Goal: Task Accomplishment & Management: Complete application form

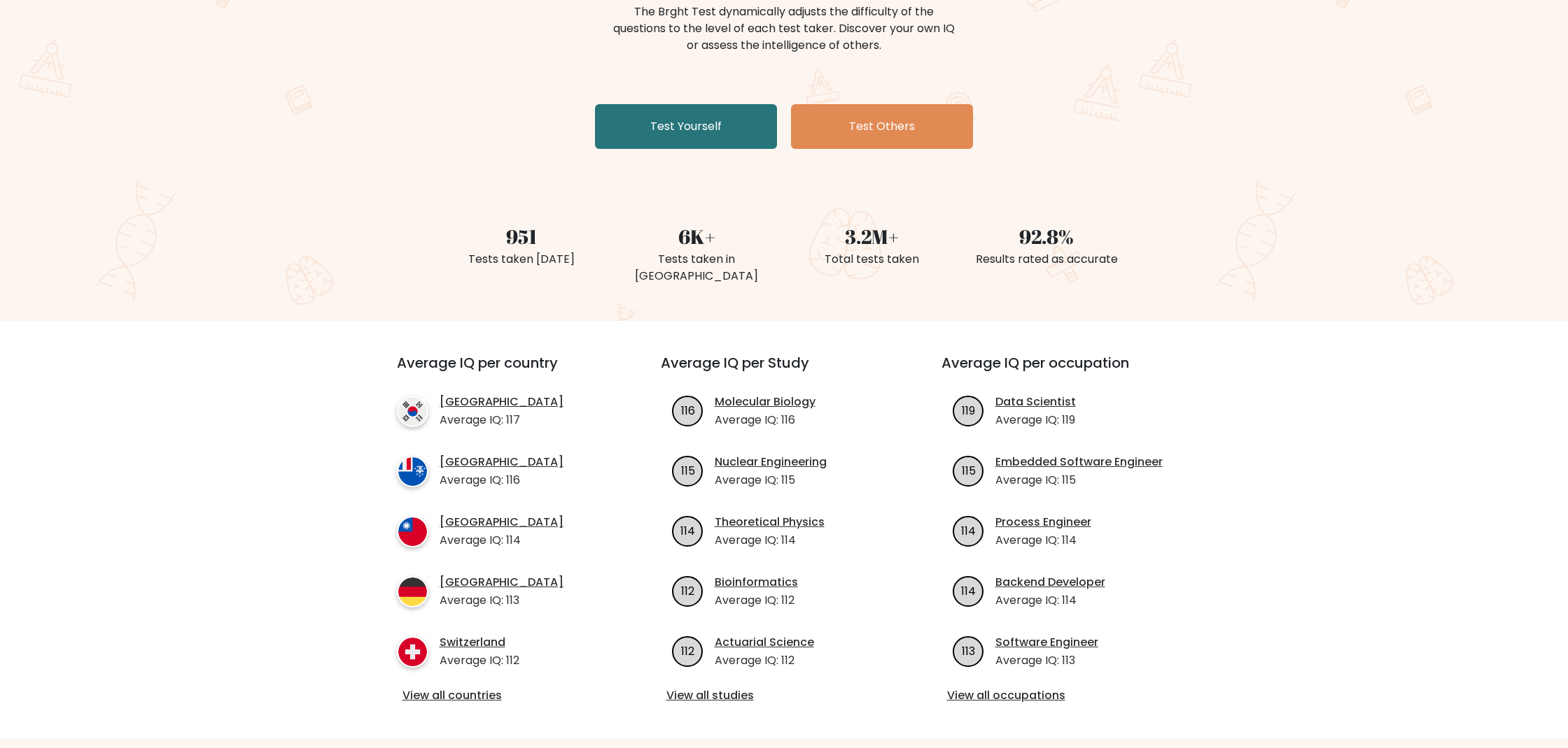
scroll to position [189, 0]
click at [724, 131] on link "Test Yourself" at bounding box center [685, 126] width 182 height 45
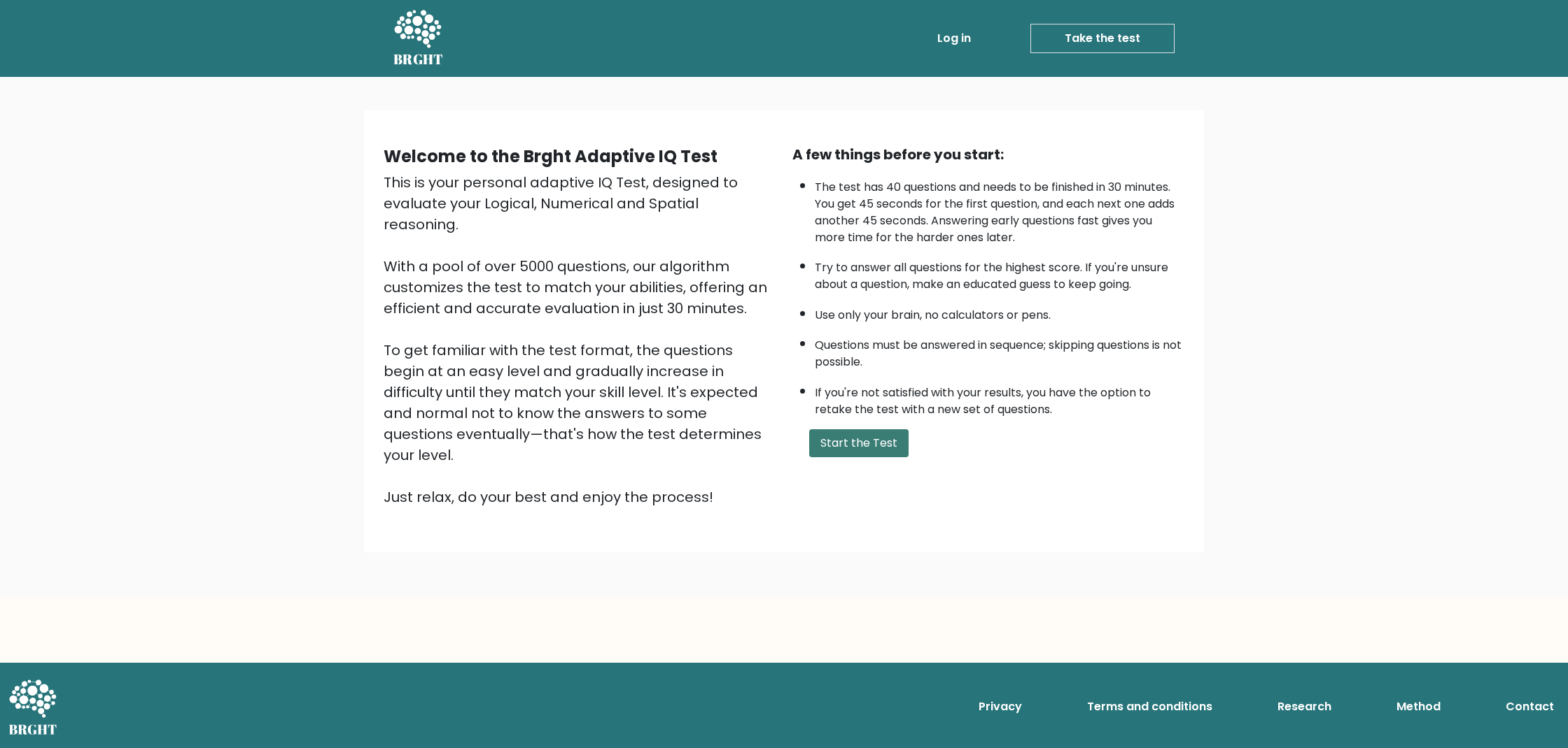
click at [846, 458] on button "Start the Test" at bounding box center [859, 443] width 99 height 28
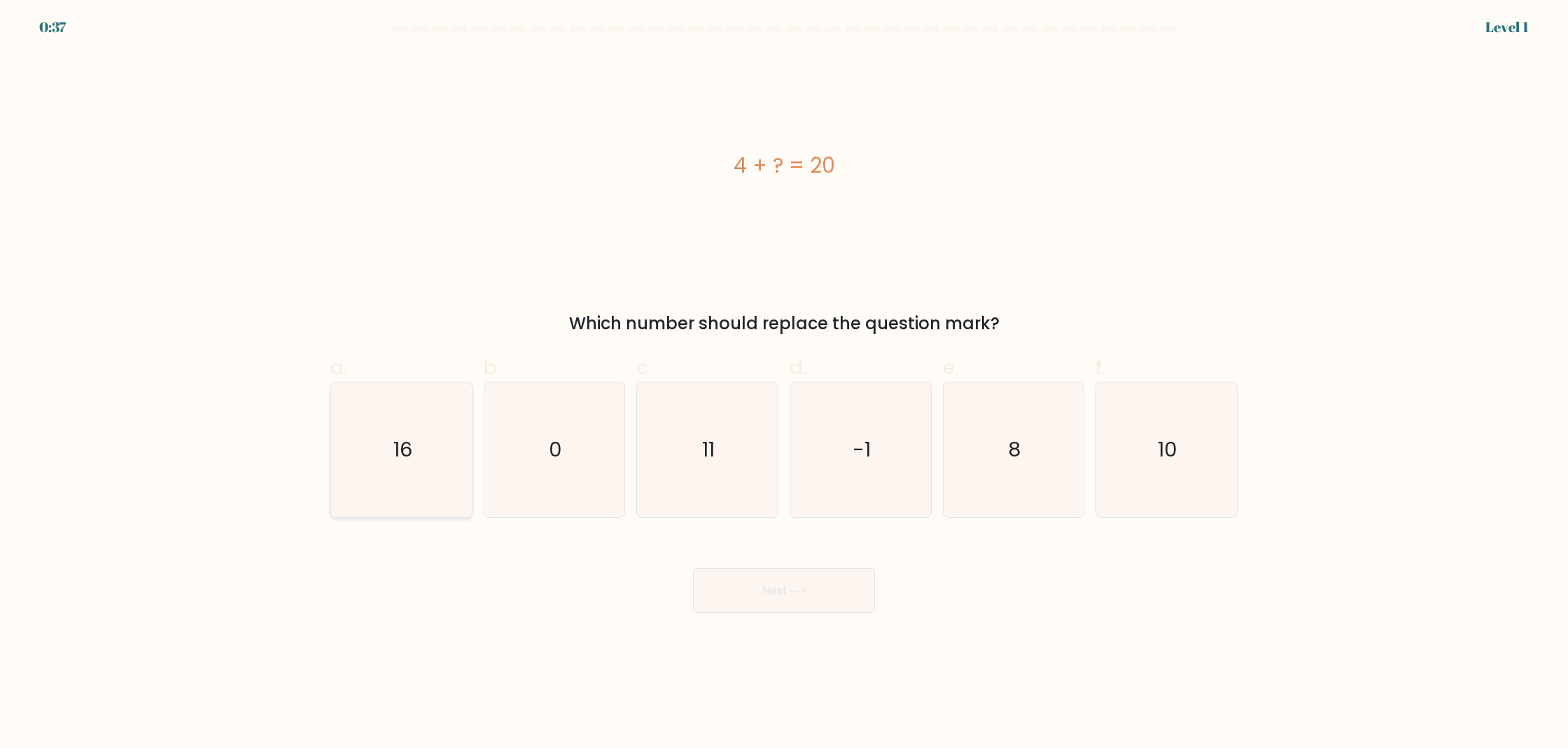
click at [398, 461] on text "16" at bounding box center [402, 450] width 19 height 28
click at [784, 384] on input "a. 16" at bounding box center [784, 378] width 1 height 9
radio input "true"
click at [815, 607] on button "Next" at bounding box center [784, 591] width 182 height 45
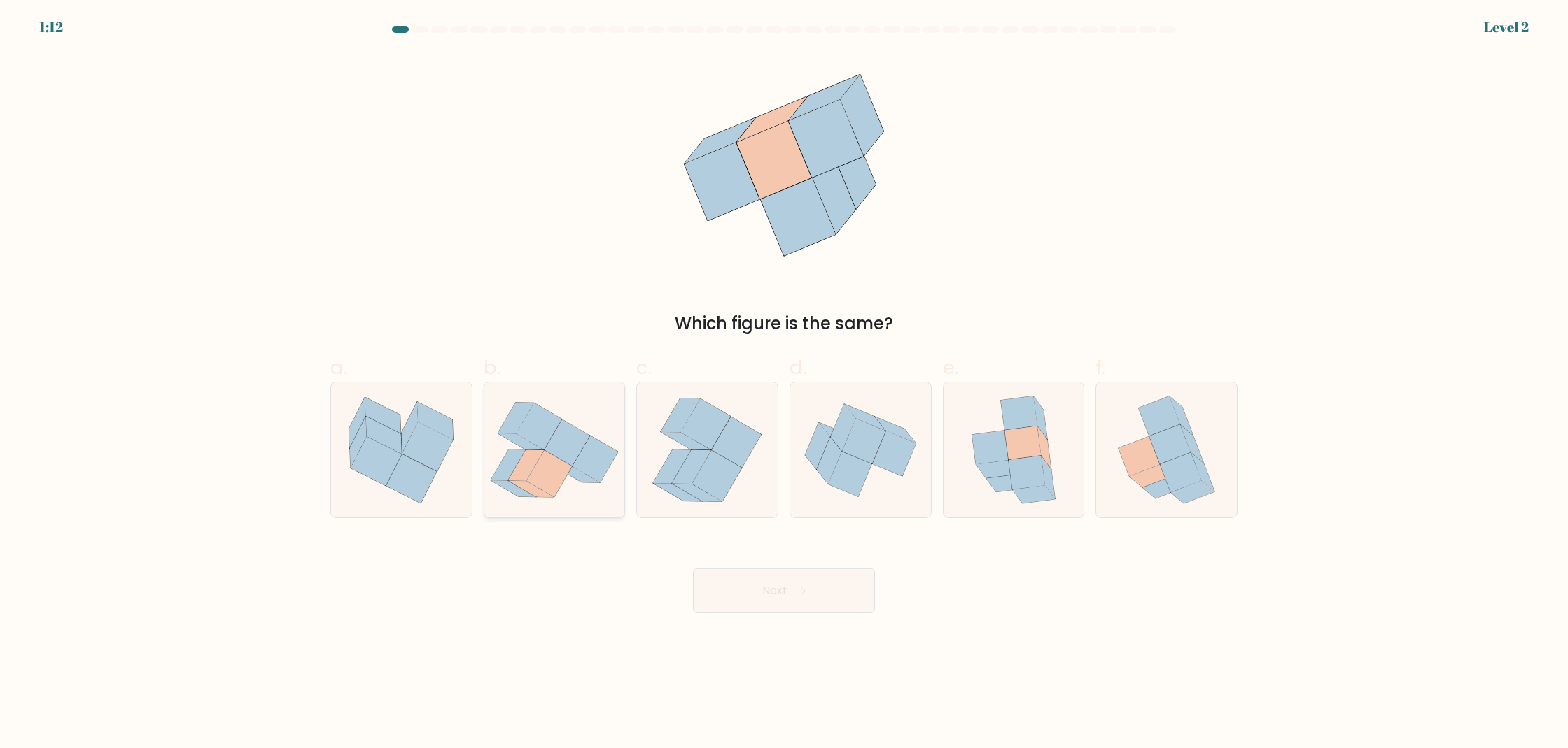
click at [587, 470] on icon at bounding box center [594, 460] width 46 height 47
click at [784, 384] on input "b." at bounding box center [784, 378] width 1 height 9
radio input "true"
click at [781, 611] on button "Next" at bounding box center [784, 591] width 182 height 45
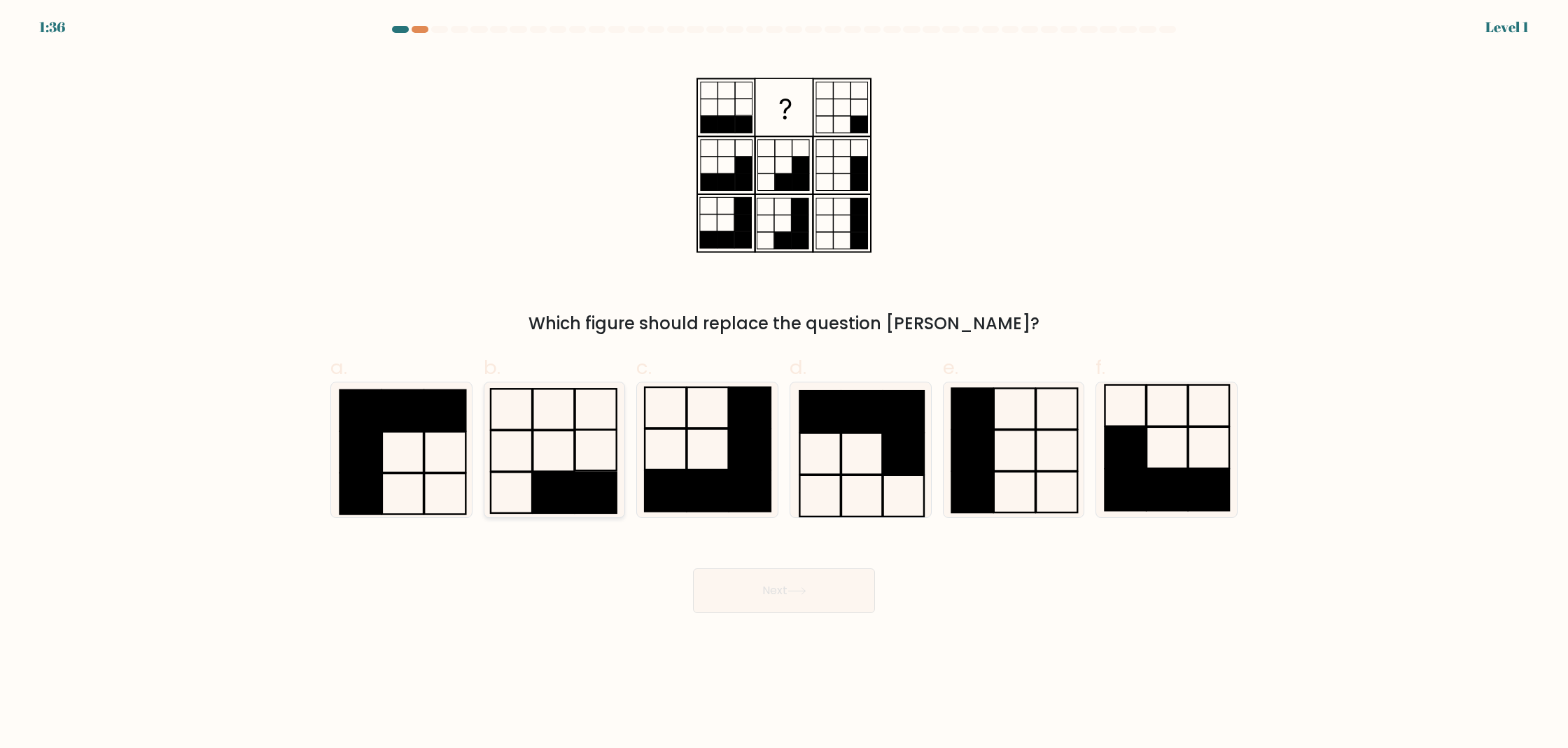
click at [580, 492] on rect at bounding box center [595, 493] width 41 height 41
click at [784, 384] on input "b." at bounding box center [784, 378] width 1 height 9
radio input "true"
click at [744, 581] on button "Next" at bounding box center [784, 591] width 182 height 45
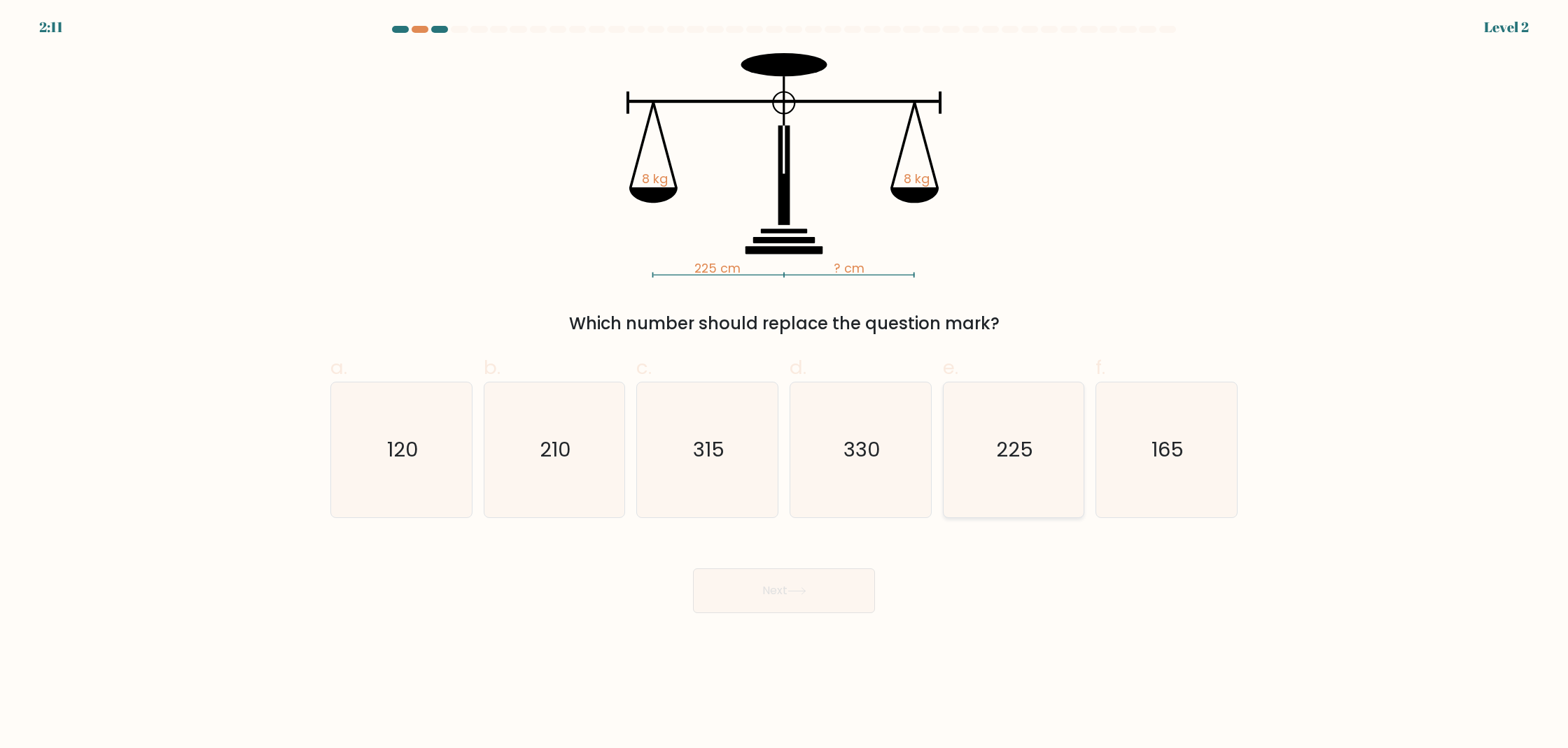
click at [1007, 413] on icon "225" at bounding box center [1013, 450] width 135 height 135
click at [784, 384] on input "e. 225" at bounding box center [784, 378] width 1 height 9
radio input "true"
click at [816, 592] on button "Next" at bounding box center [784, 591] width 182 height 45
